Goal: Subscribe to service/newsletter

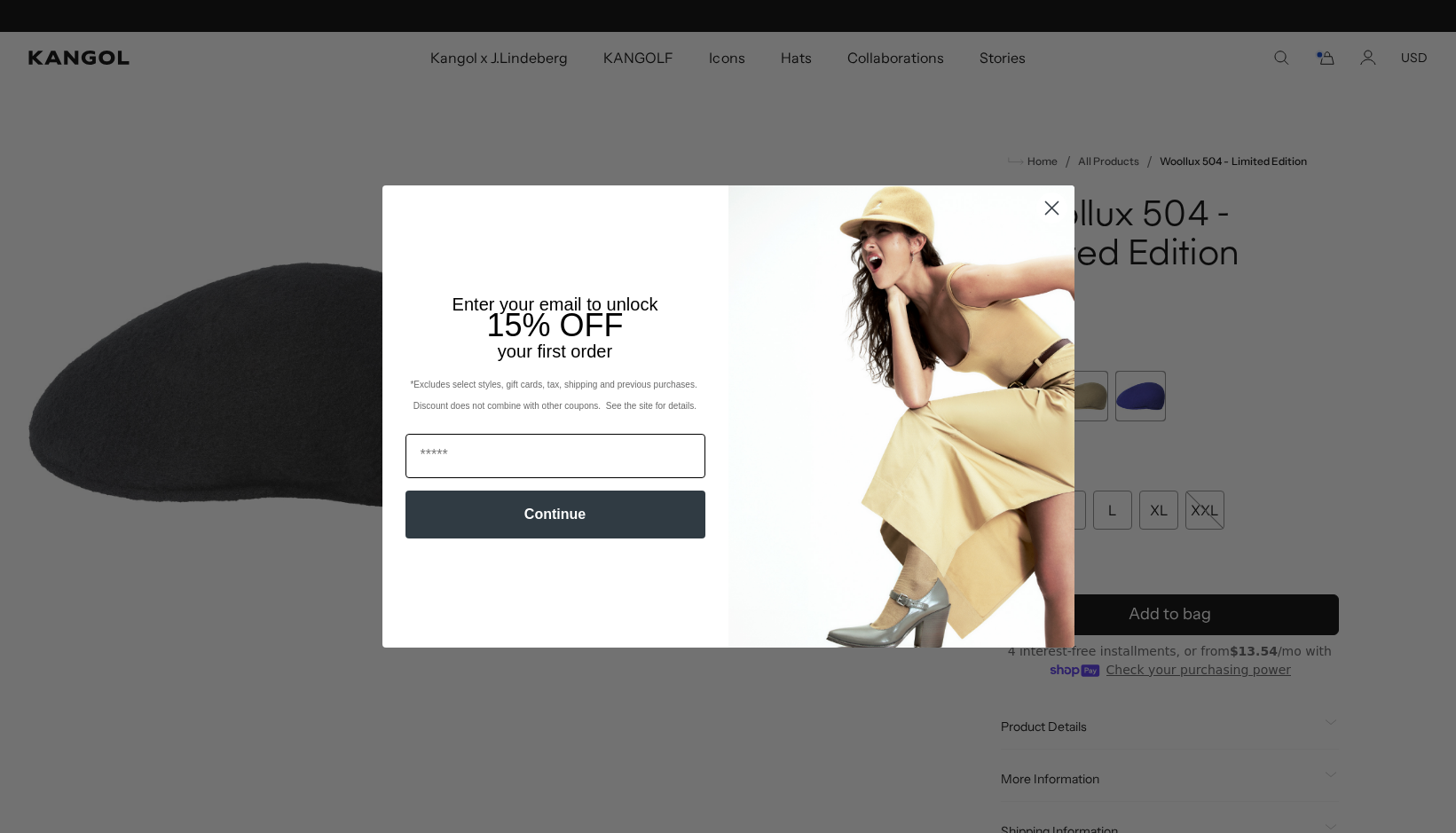
click at [629, 459] on input "Email" at bounding box center [555, 456] width 300 height 45
click at [510, 465] on input "Email" at bounding box center [555, 456] width 300 height 45
type input "**********"
click at [571, 518] on button "Continue" at bounding box center [555, 515] width 300 height 48
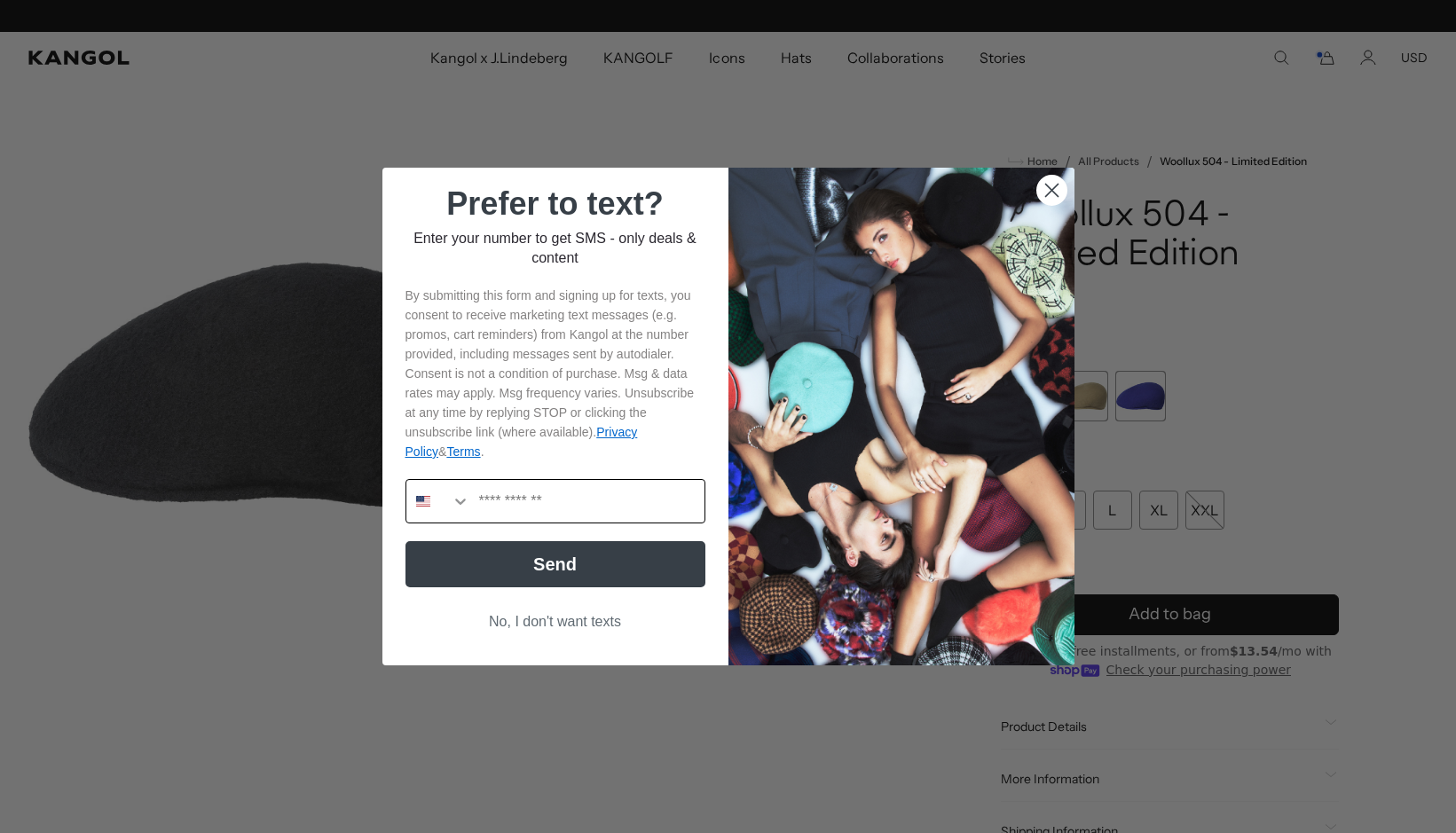
scroll to position [0, 366]
click at [434, 513] on button "Search Countries" at bounding box center [438, 501] width 64 height 43
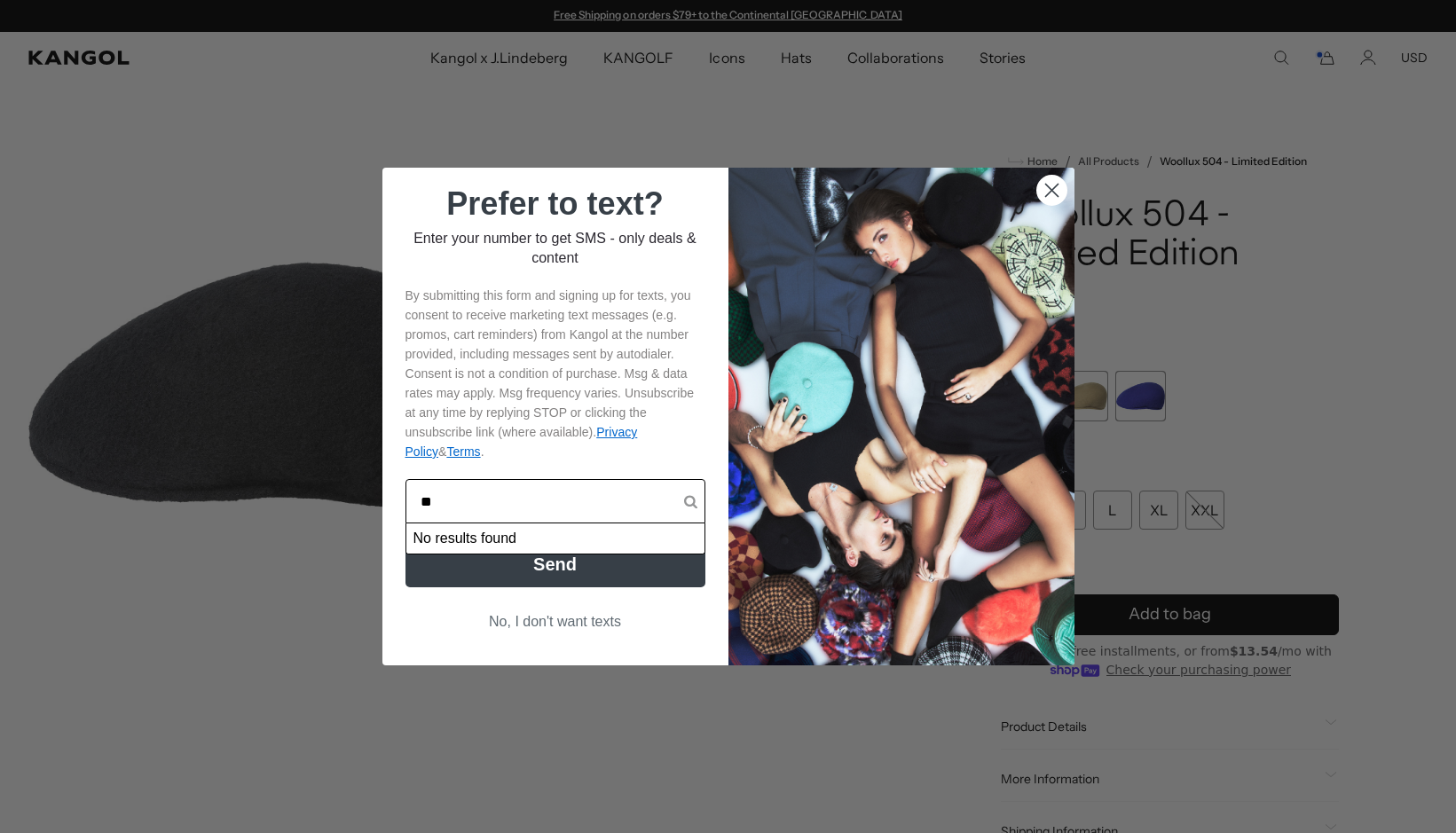
click at [529, 497] on input "**" at bounding box center [552, 501] width 263 height 43
type input "*"
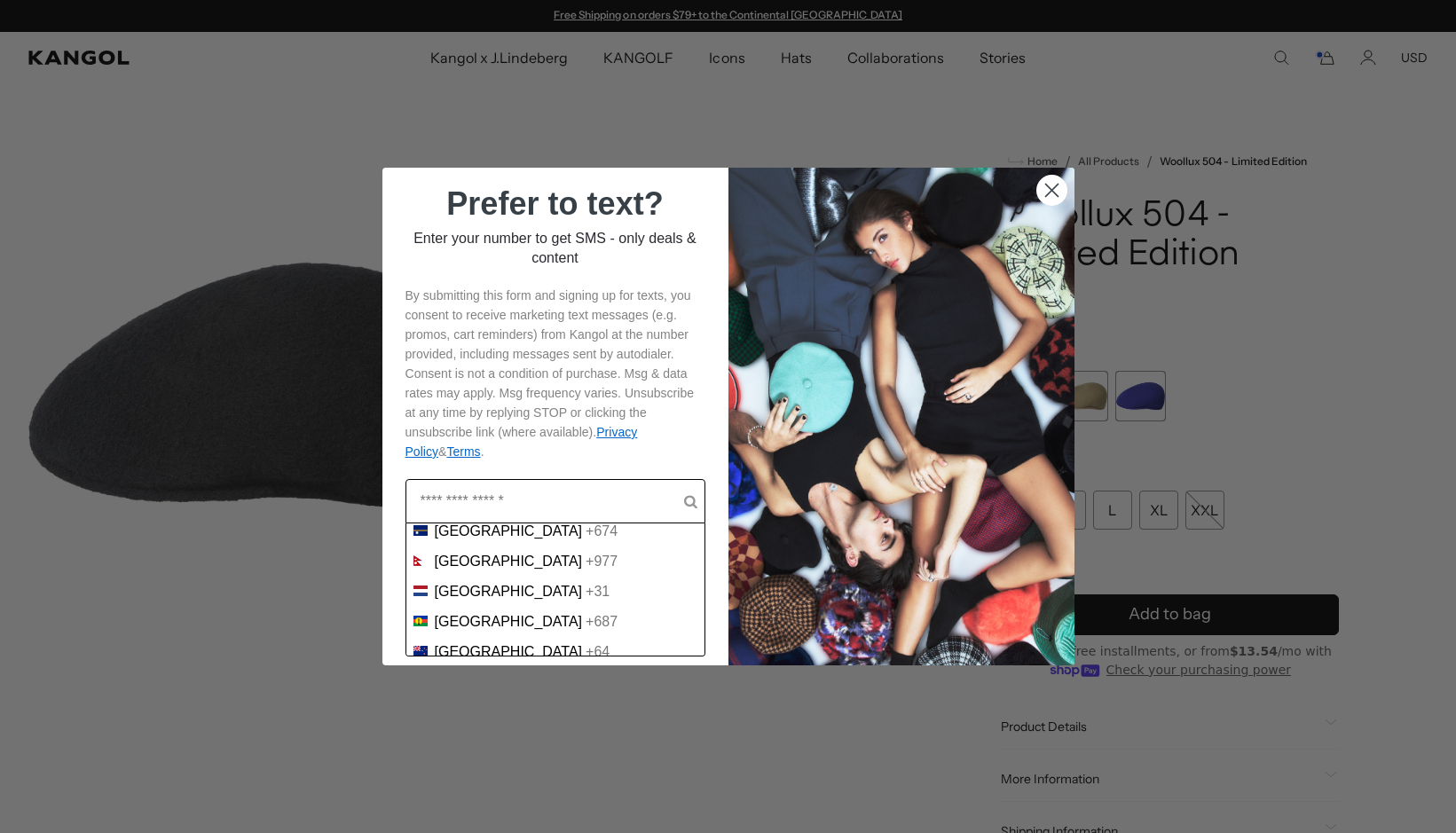
scroll to position [4613, 0]
click at [531, 639] on div "New Zealand +64" at bounding box center [555, 653] width 298 height 30
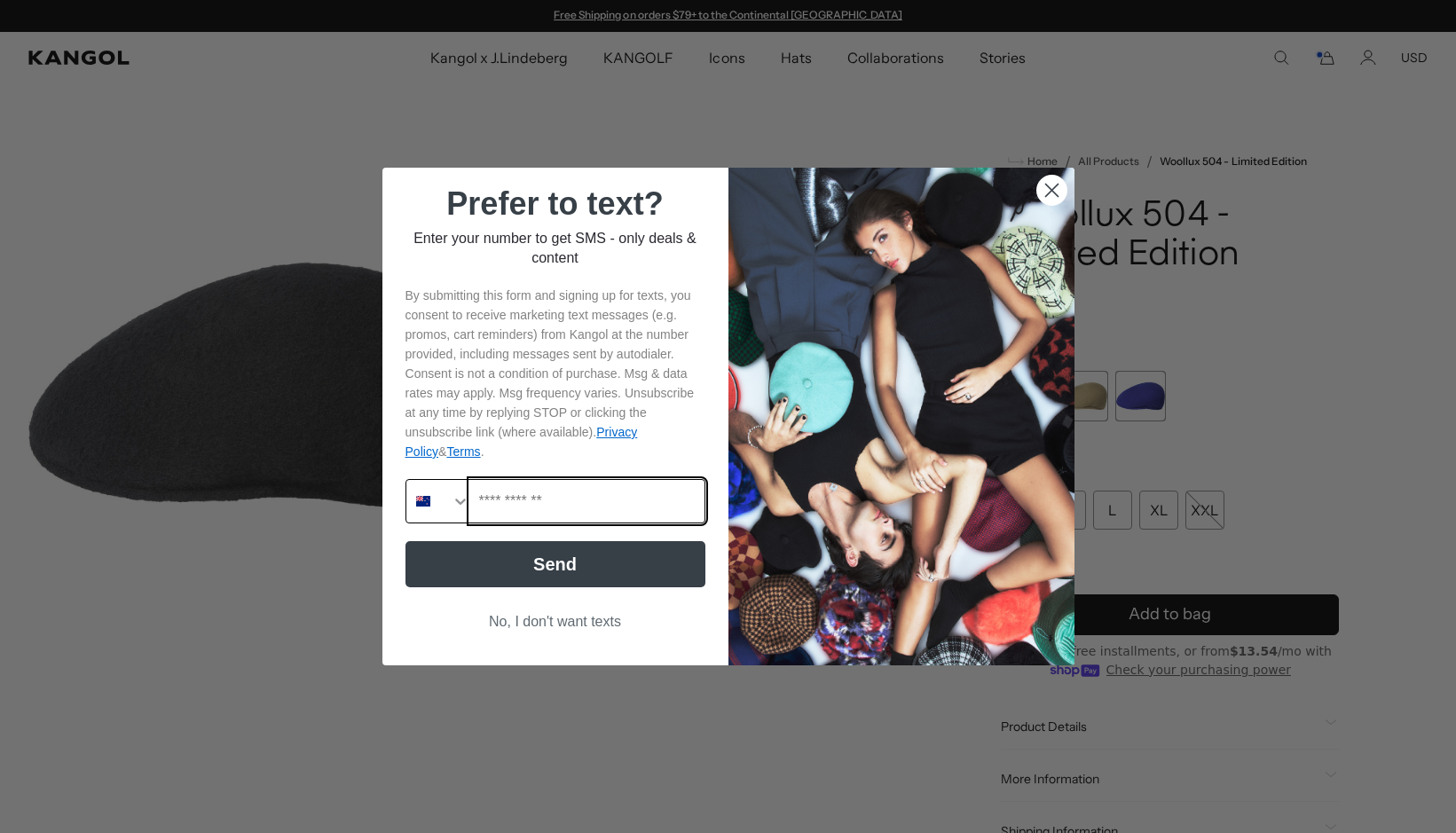
click at [571, 499] on input "Phone Number" at bounding box center [587, 501] width 234 height 43
type input "**********"
click at [655, 566] on button "Send" at bounding box center [555, 564] width 300 height 46
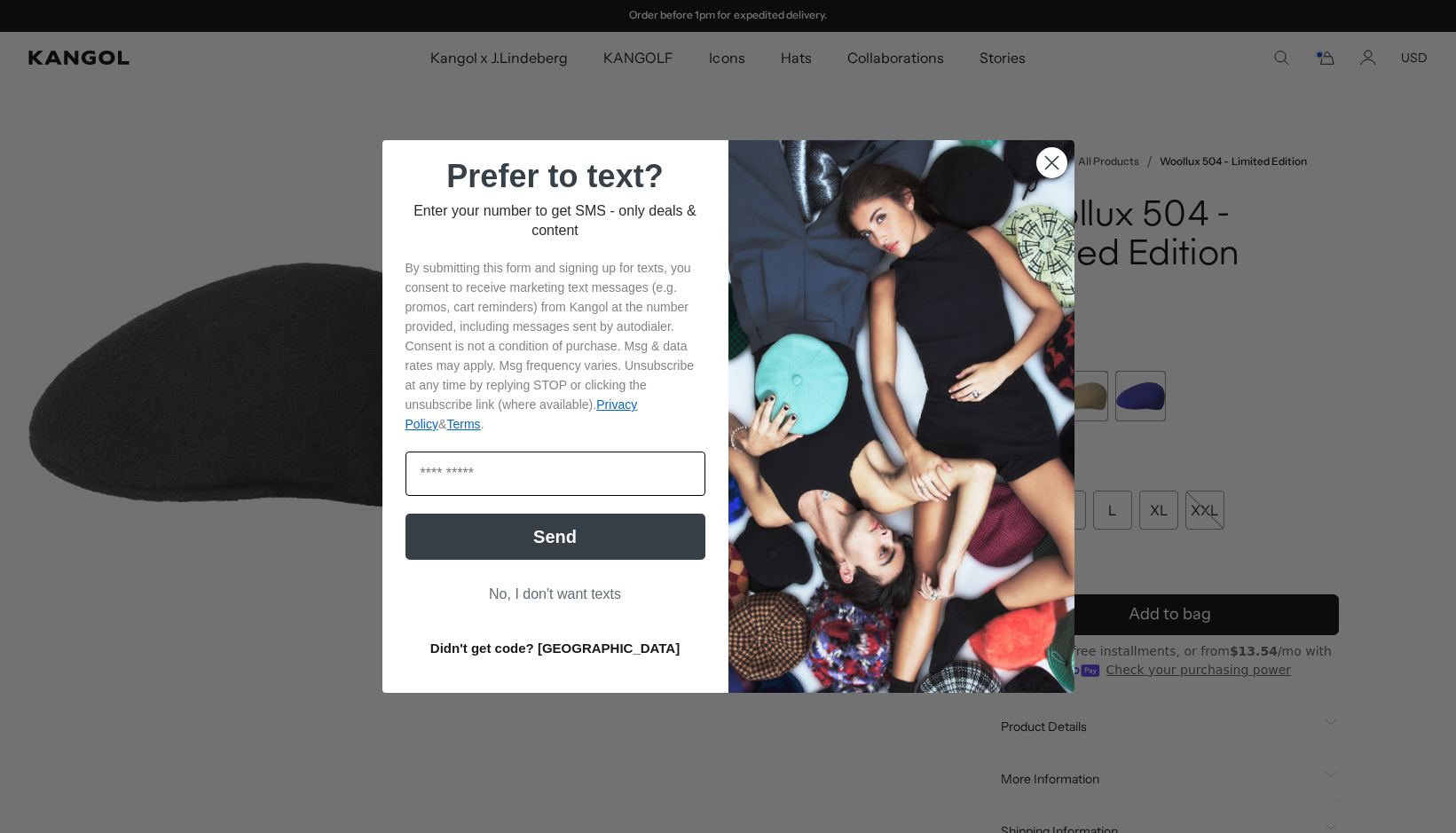
click at [579, 478] on input "Enter code" at bounding box center [555, 474] width 300 height 45
type input "******"
click at [590, 529] on button "Send" at bounding box center [555, 537] width 300 height 46
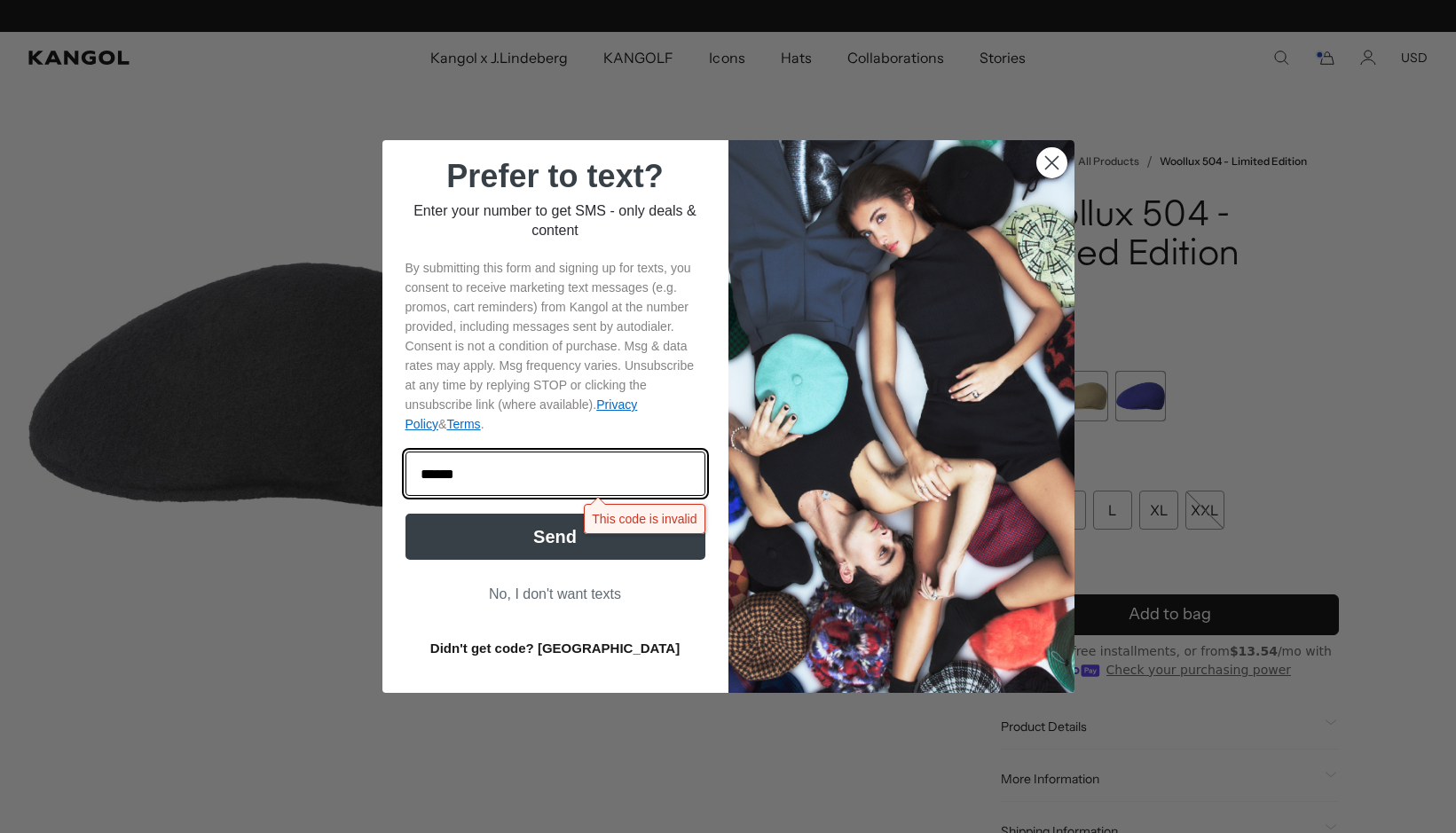
scroll to position [0, 366]
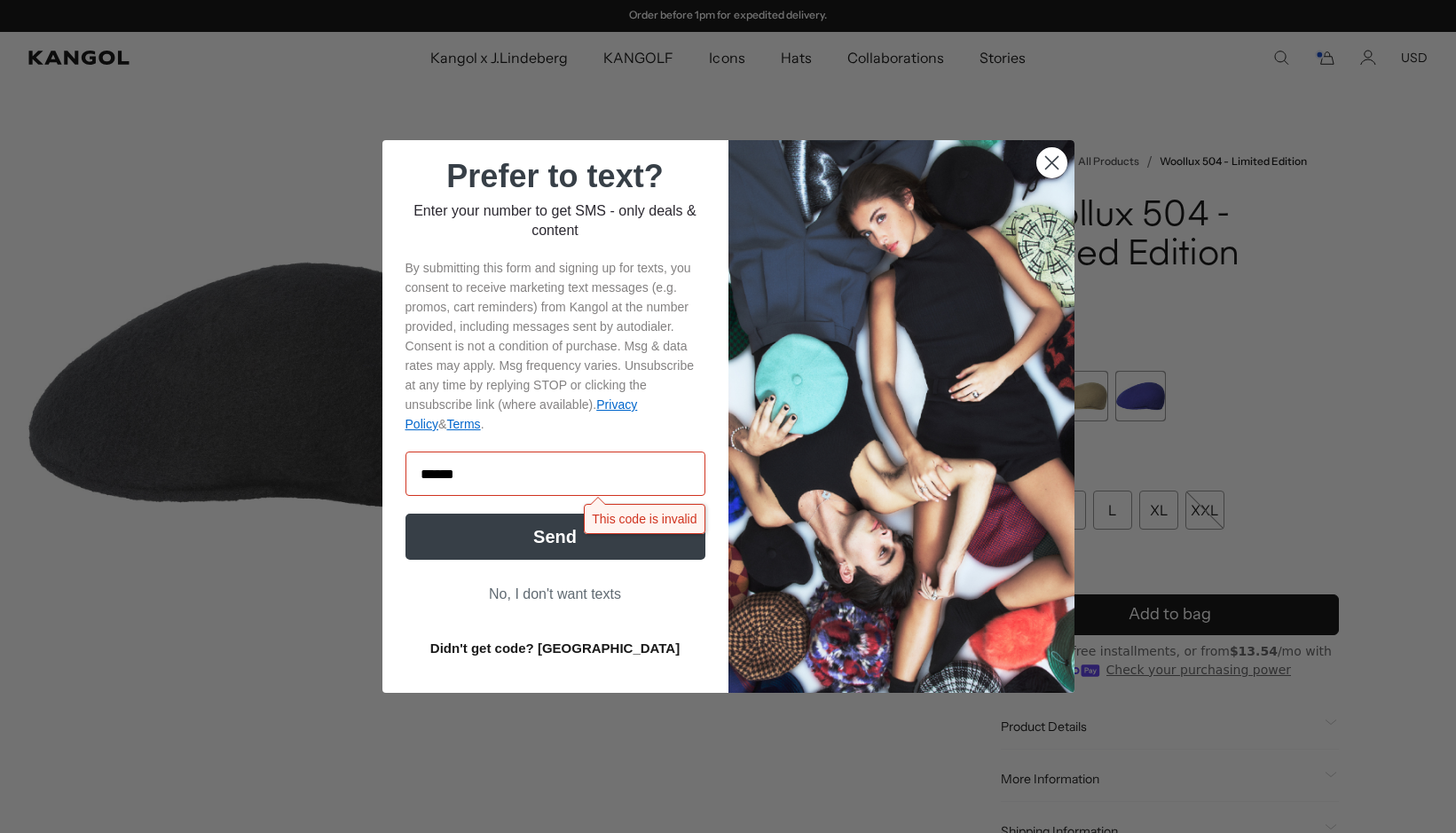
click at [539, 543] on button "Send" at bounding box center [555, 537] width 300 height 46
click at [539, 539] on button "Send" at bounding box center [555, 537] width 300 height 46
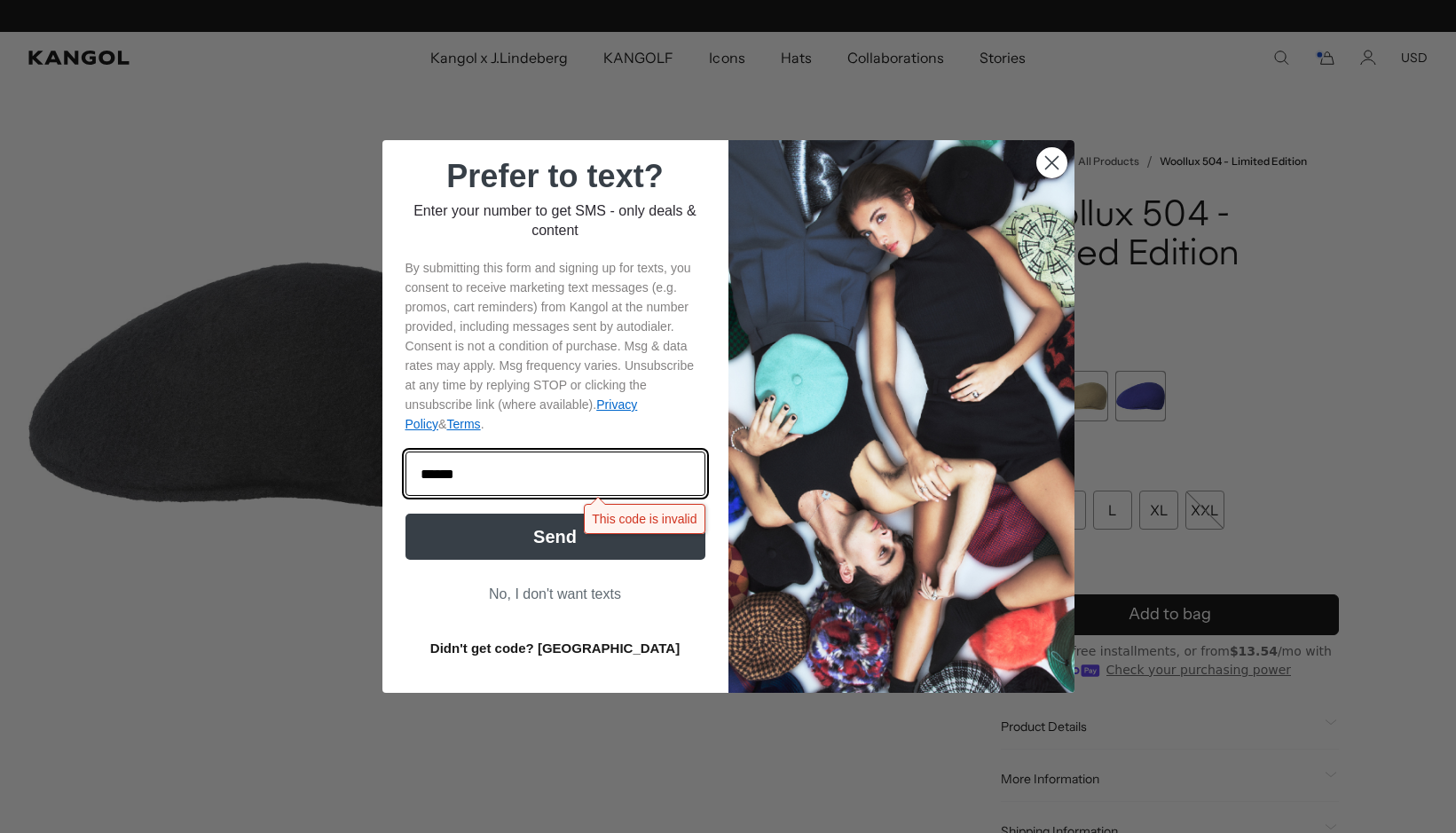
scroll to position [0, 0]
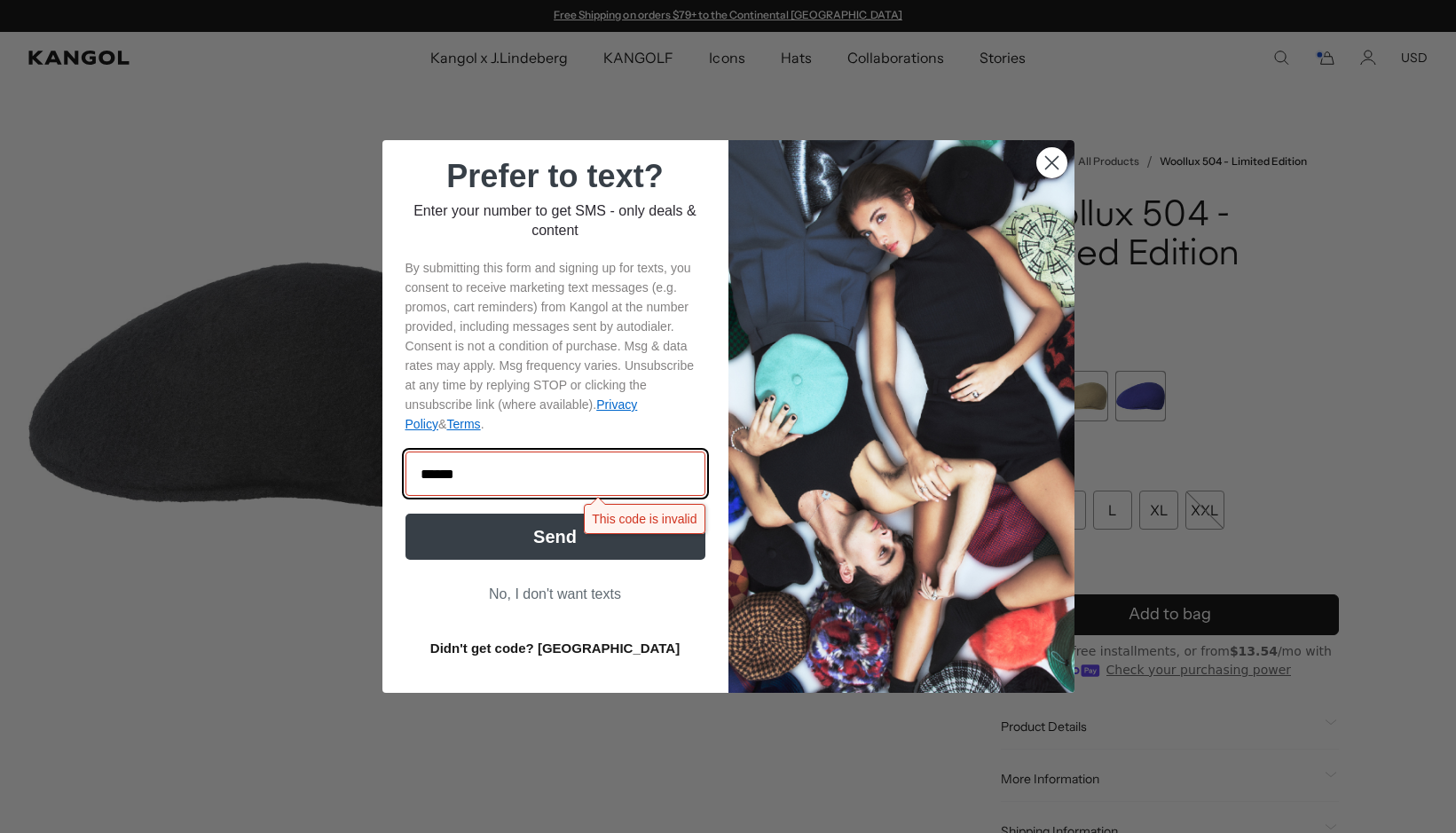
drag, startPoint x: 554, startPoint y: 475, endPoint x: 354, endPoint y: 481, distance: 200.1
click at [354, 481] on div "Close dialog Prefer to text? Enter your number to get SMS - only deals & conten…" at bounding box center [728, 416] width 1456 height 833
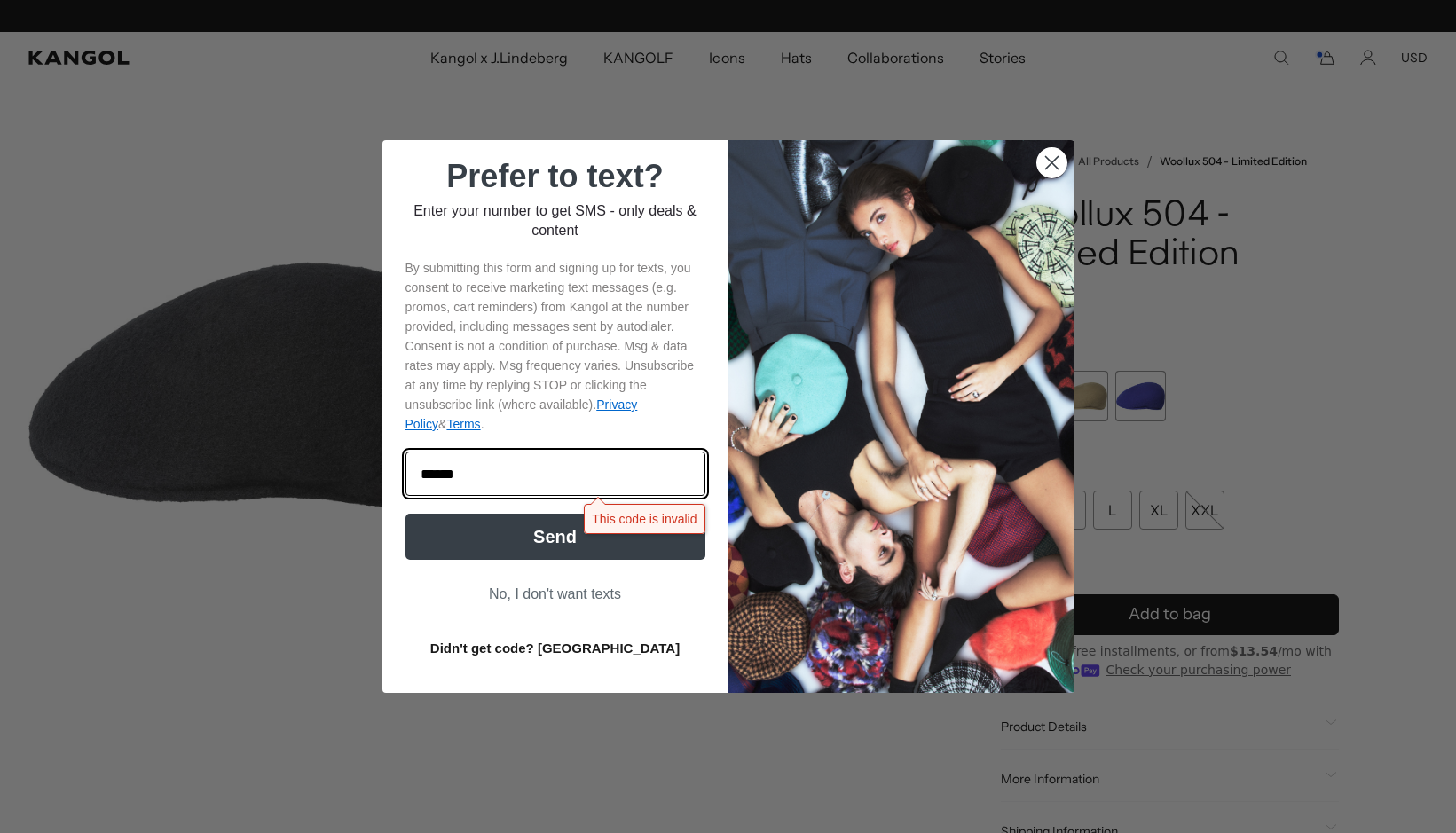
scroll to position [0, 366]
click at [480, 473] on input "******" at bounding box center [555, 474] width 300 height 45
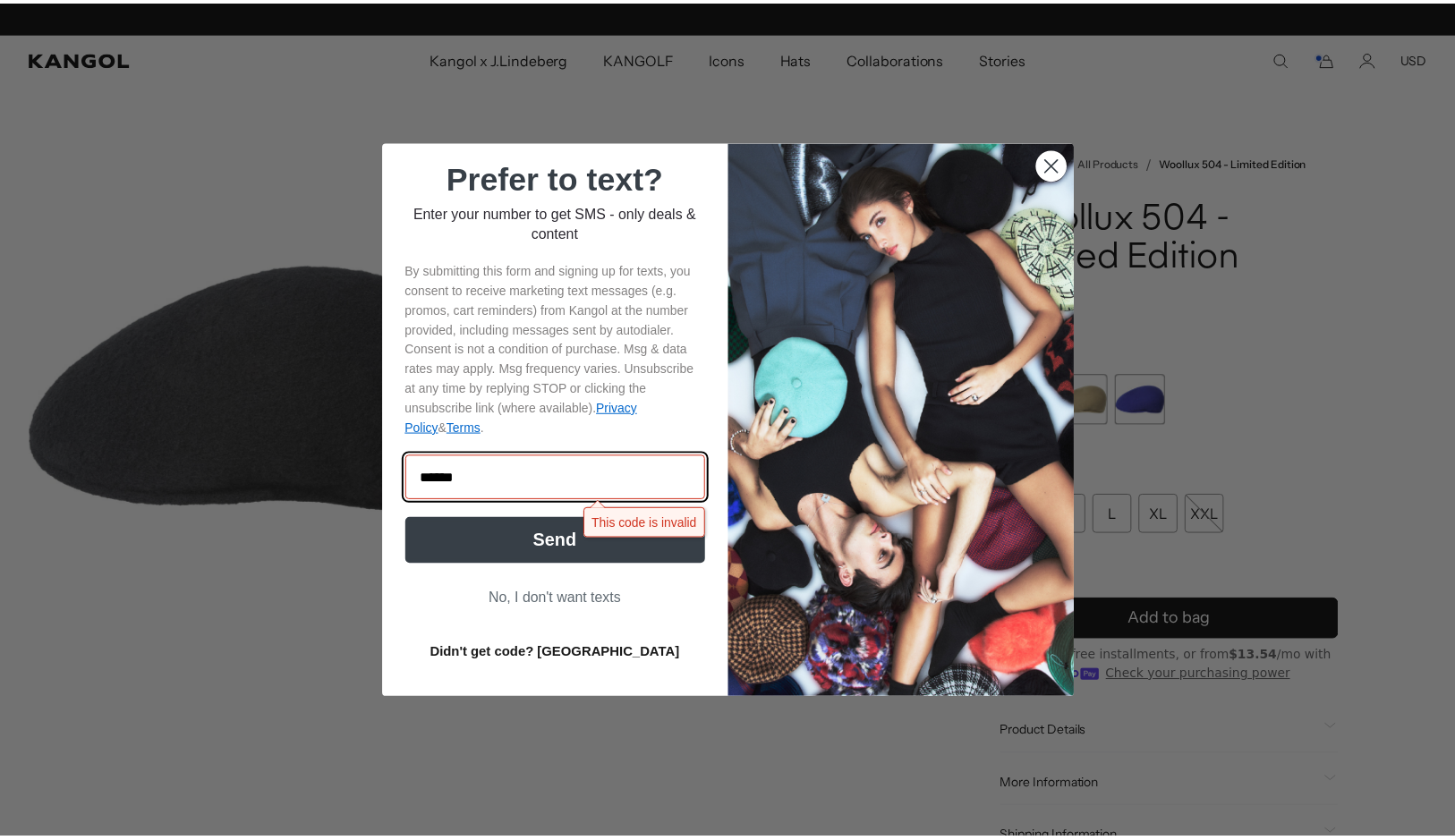
scroll to position [0, 0]
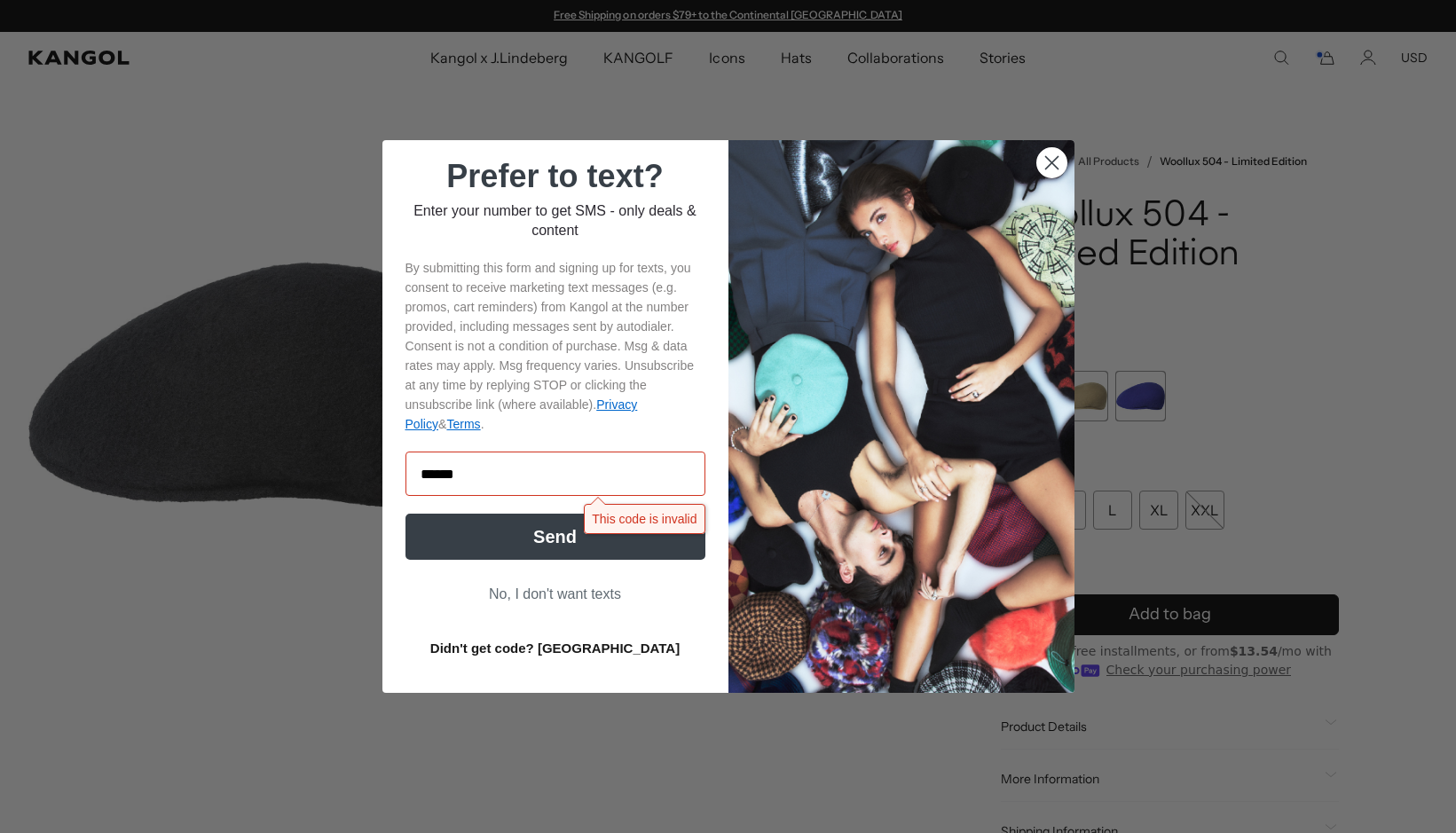
click at [589, 590] on button "No, I don't want texts" at bounding box center [555, 594] width 300 height 34
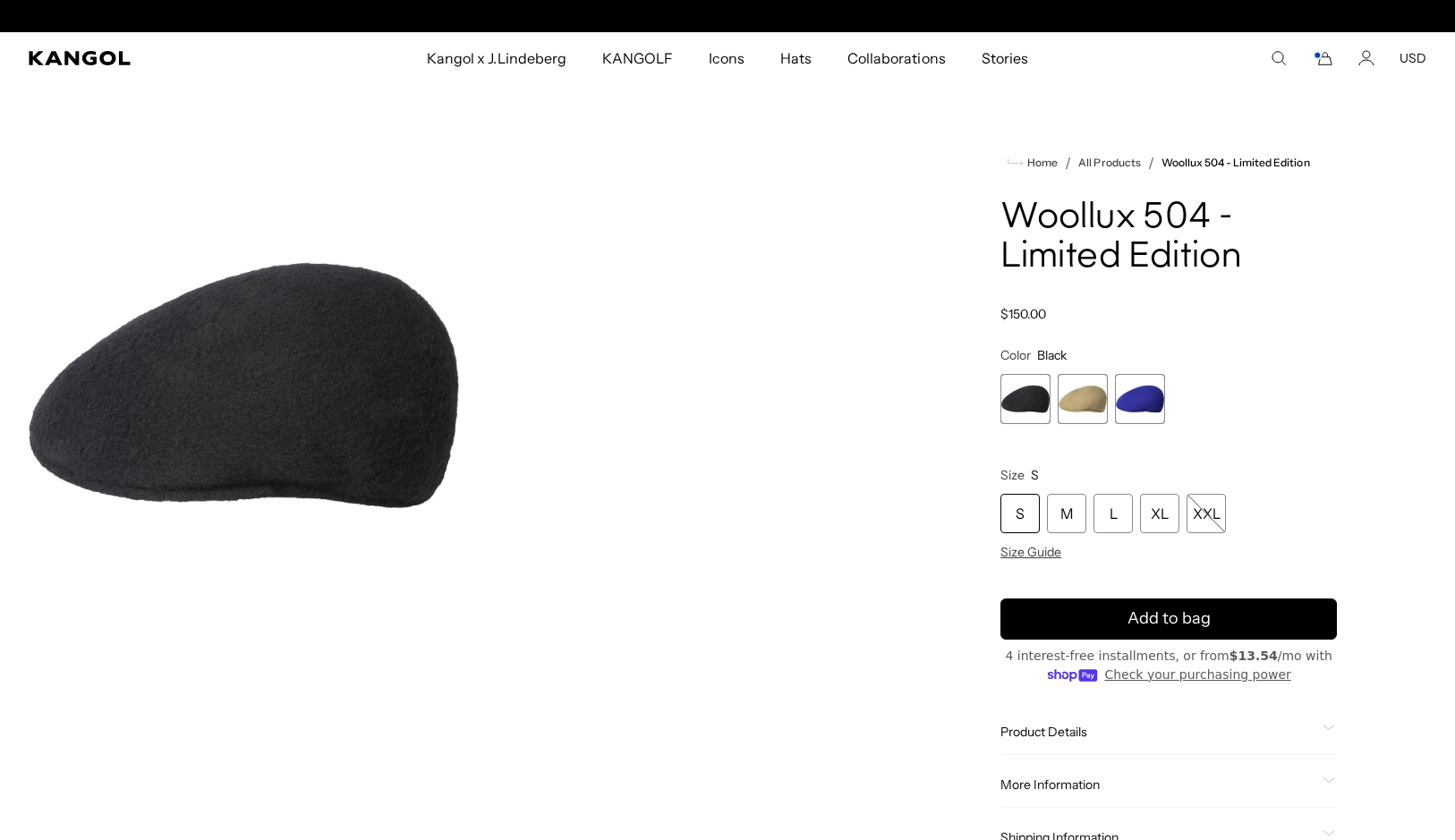
click at [1417, 60] on button "USD" at bounding box center [1413, 58] width 27 height 17
click at [1401, 172] on div "Home / All Products / Woollux 504 - Limited Edition Woollux 504 - Limited Editi…" at bounding box center [1168, 506] width 515 height 780
